Goal: Task Accomplishment & Management: Use online tool/utility

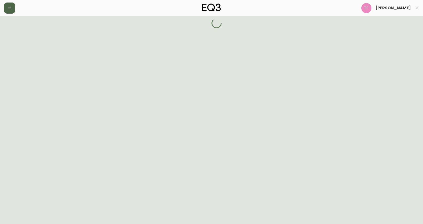
click at [11, 9] on icon "button" at bounding box center [9, 8] width 3 height 2
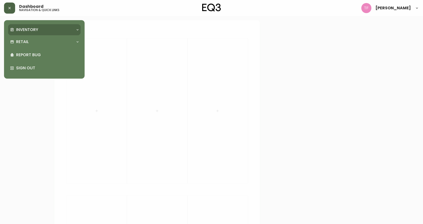
click at [31, 29] on p "Inventory" at bounding box center [27, 30] width 22 height 6
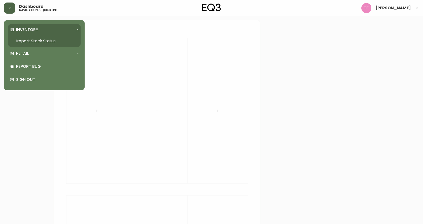
click at [53, 39] on link "Import Stock Status" at bounding box center [44, 41] width 72 height 12
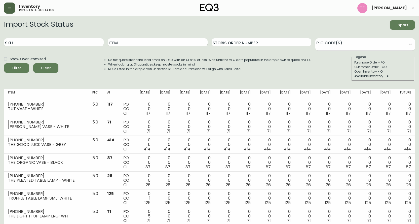
click at [143, 44] on input "Item" at bounding box center [158, 42] width 100 height 8
paste input "3130-632-8"
type input "3130-632-8"
click at [60, 40] on input "SKU" at bounding box center [54, 42] width 100 height 8
paste input "3130-632-8"
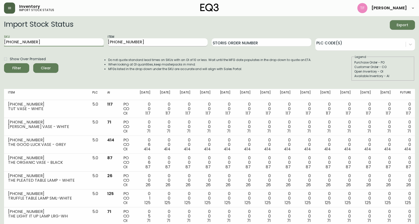
type input "3130-632-8"
drag, startPoint x: 133, startPoint y: 40, endPoint x: 62, endPoint y: 42, distance: 70.2
click at [63, 42] on div "SKU 3130-632-8 Item 3130-632-8 Storis Order Number PLC Code(s)" at bounding box center [209, 42] width 411 height 16
click at [4, 63] on button "Filter" at bounding box center [16, 68] width 25 height 10
